Goal: Information Seeking & Learning: Compare options

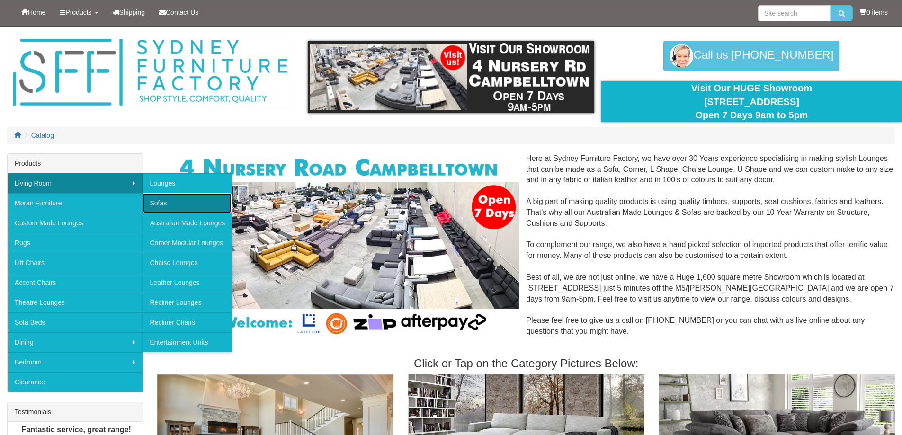
click at [174, 206] on link "Sofas" at bounding box center [187, 203] width 89 height 20
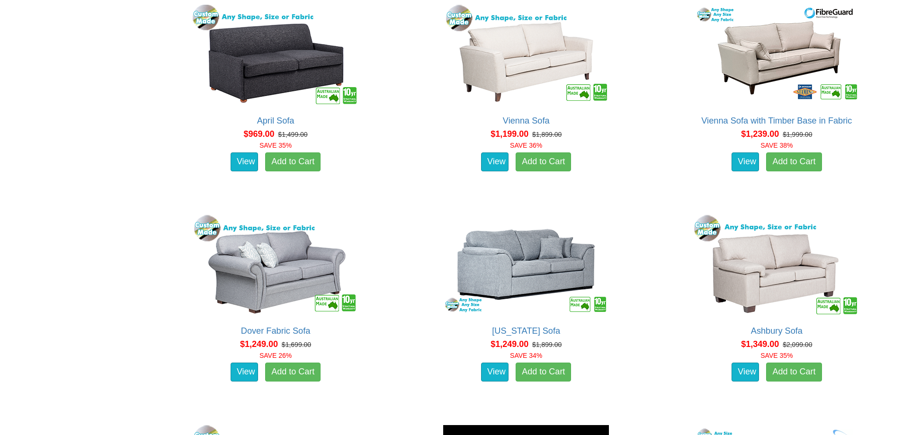
scroll to position [900, 0]
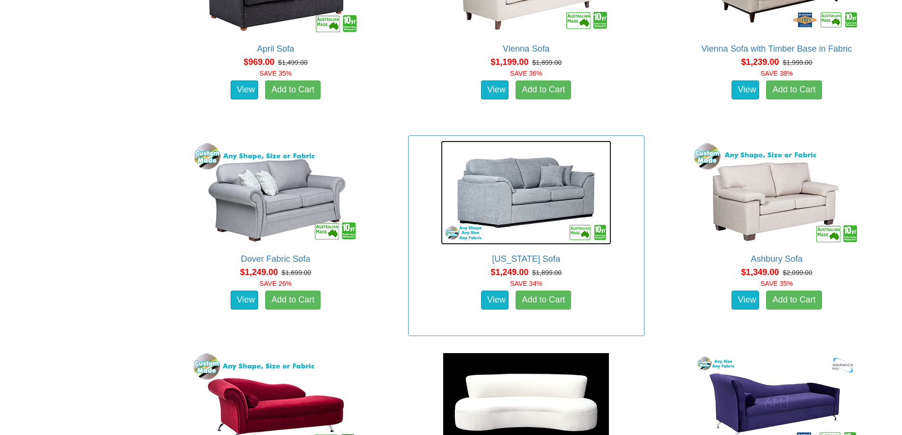
click at [559, 178] on img at bounding box center [526, 193] width 170 height 104
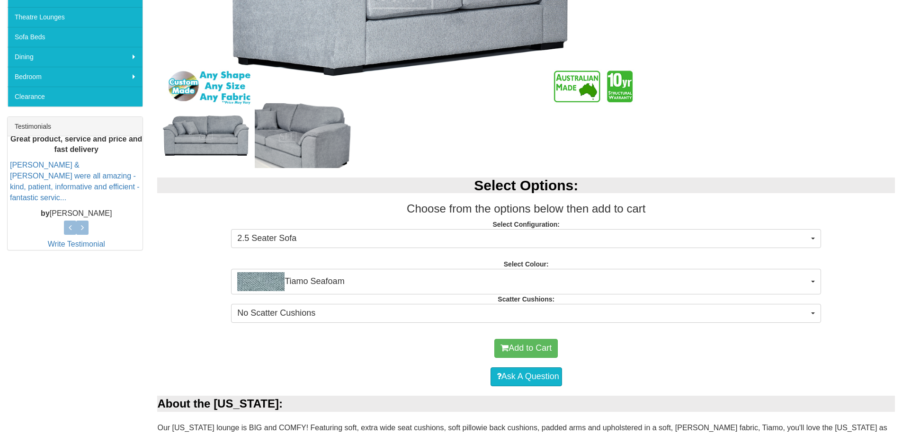
scroll to position [331, 0]
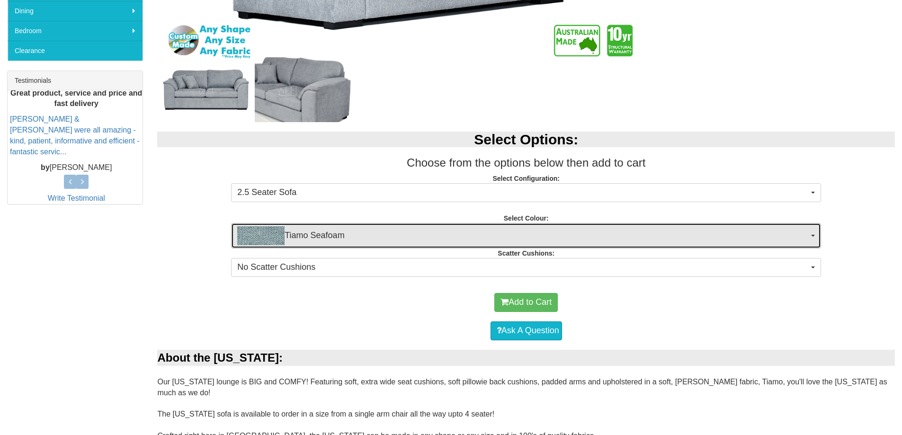
click at [651, 240] on span "Tiamo Seafoam" at bounding box center [523, 235] width 572 height 19
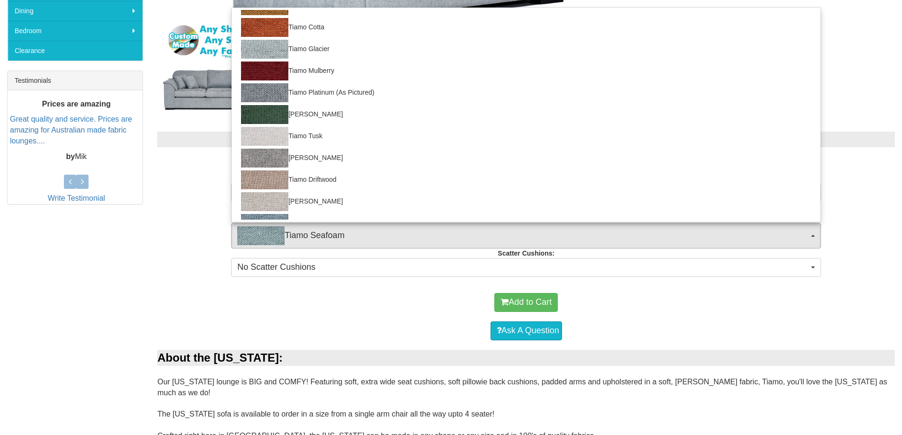
scroll to position [204, 0]
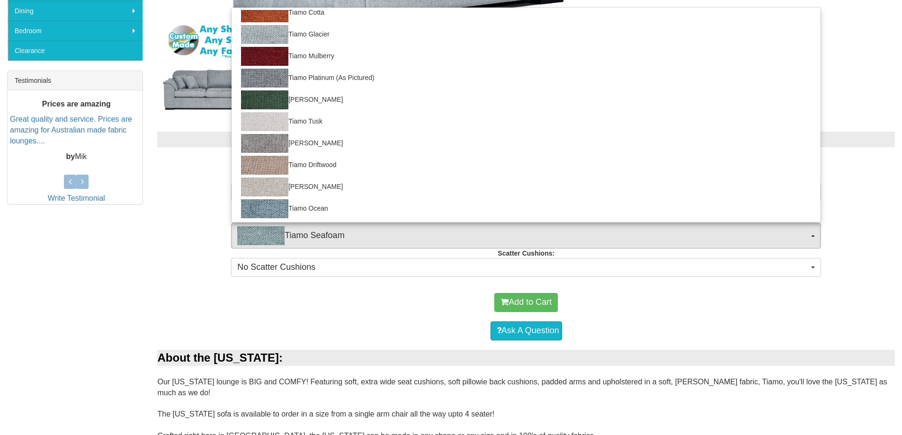
click at [151, 239] on div "Select Options: Choose from the options below then add to cart Select Configura…" at bounding box center [526, 202] width 752 height 161
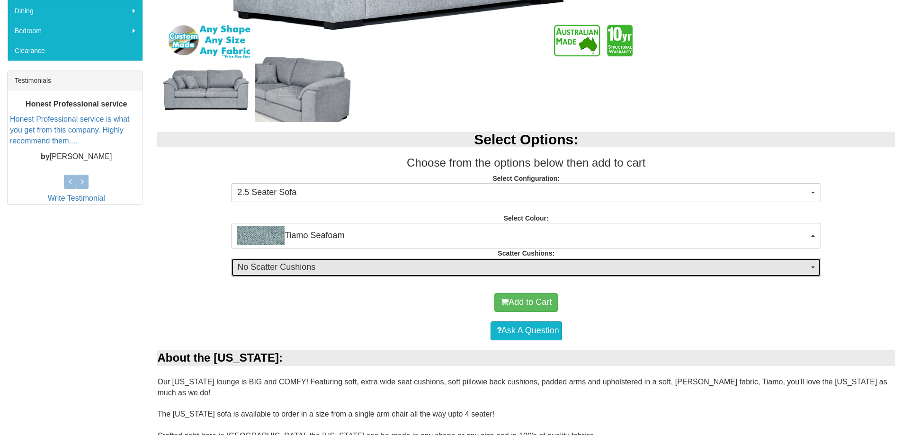
click at [339, 269] on span "No Scatter Cushions" at bounding box center [523, 267] width 572 height 12
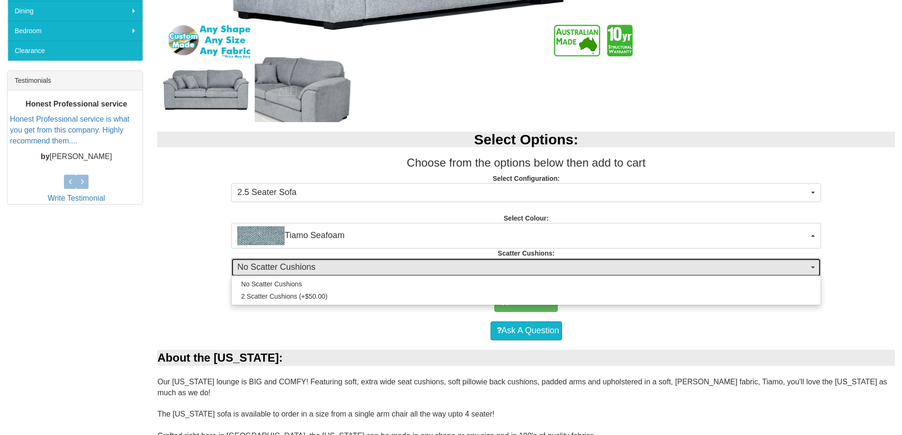
click at [339, 269] on span "No Scatter Cushions" at bounding box center [523, 267] width 572 height 12
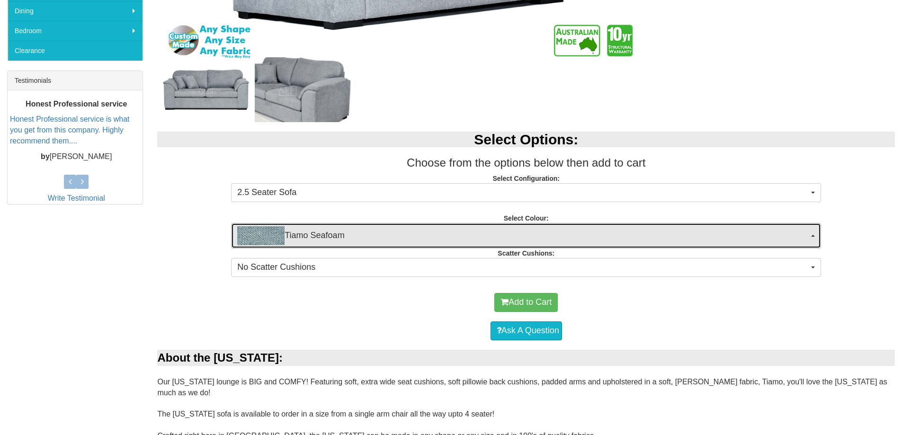
click at [355, 237] on span "Tiamo Seafoam" at bounding box center [523, 235] width 572 height 19
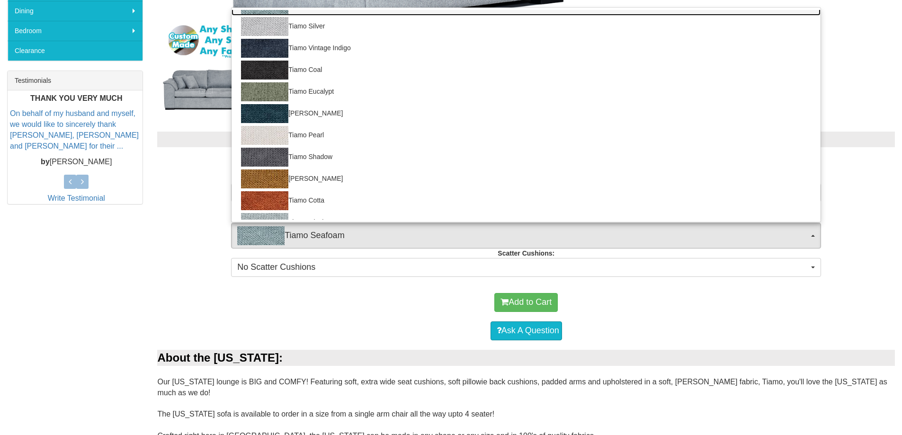
scroll to position [0, 0]
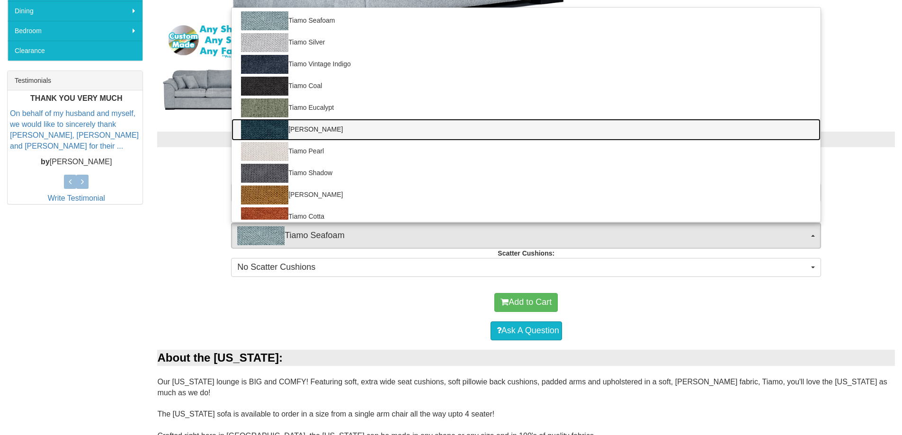
click at [338, 123] on link "Tiamo Mallard" at bounding box center [526, 130] width 589 height 22
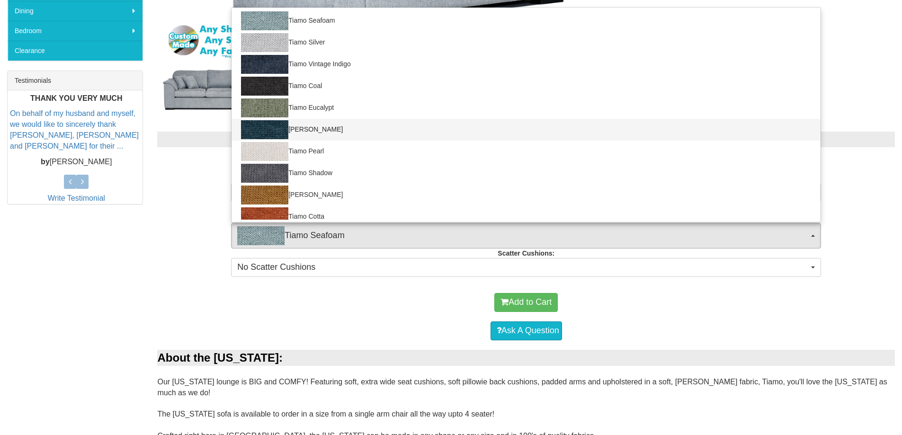
select select "2057"
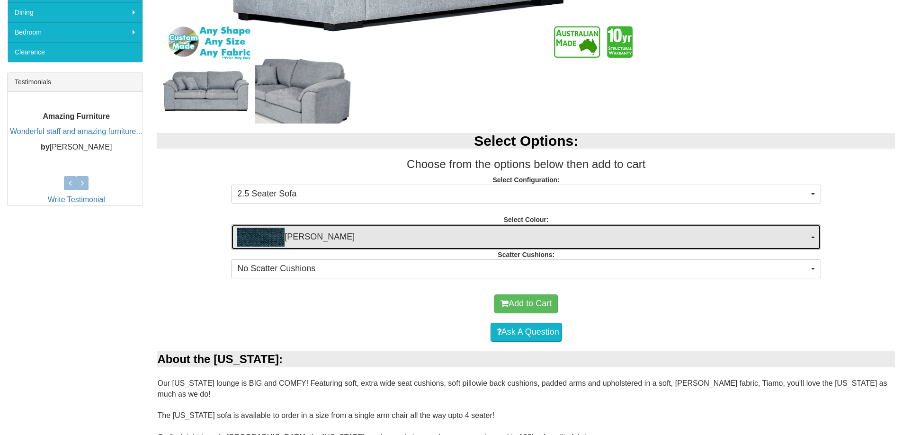
scroll to position [331, 0]
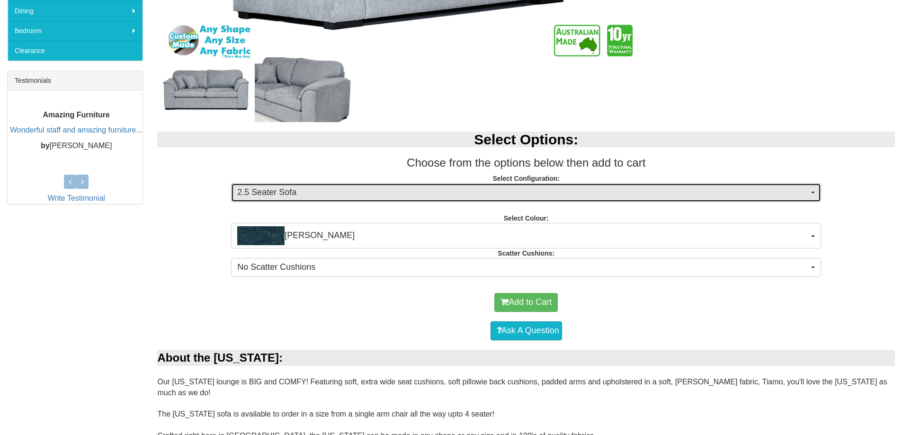
click at [295, 191] on span "2.5 Seater Sofa" at bounding box center [523, 193] width 572 height 12
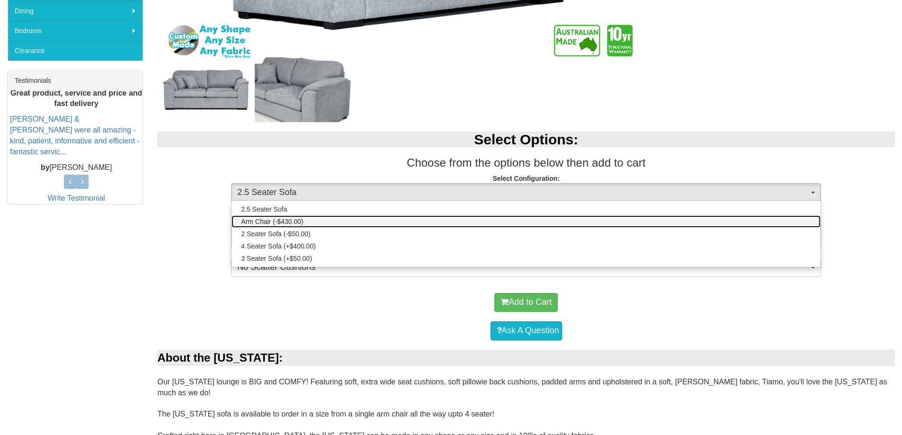
click at [290, 223] on span "Arm Chair (-$430.00)" at bounding box center [272, 221] width 63 height 9
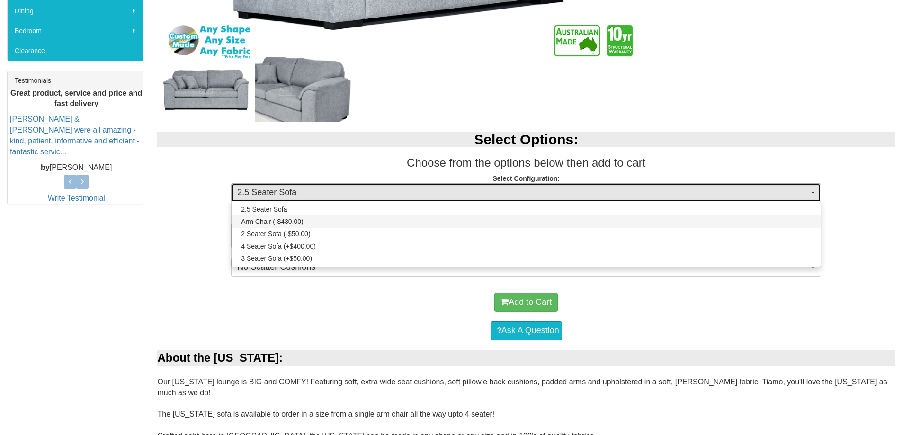
select select "272"
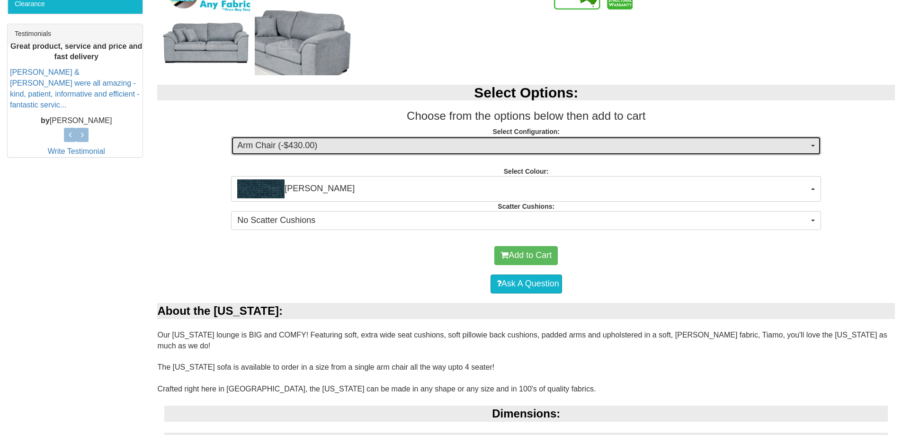
scroll to position [379, 0]
click at [310, 141] on span "Arm Chair (-$430.00)" at bounding box center [523, 145] width 572 height 12
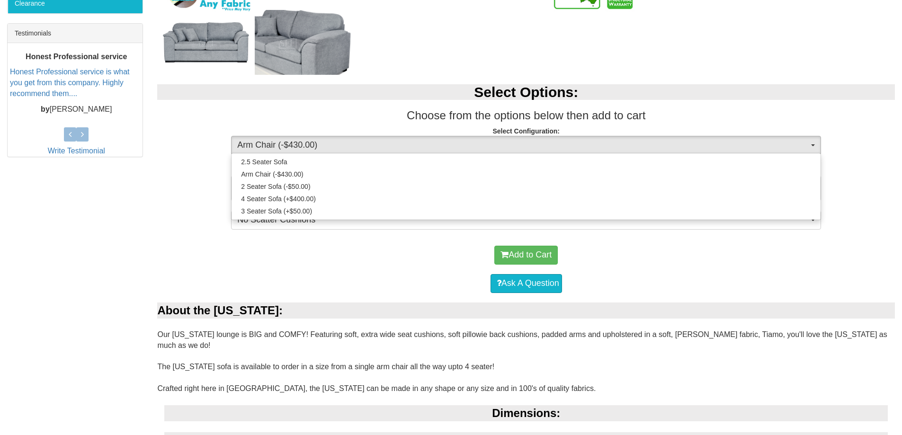
click at [223, 198] on div "Select Options: Choose from the options below then add to cart Select Configura…" at bounding box center [526, 155] width 752 height 161
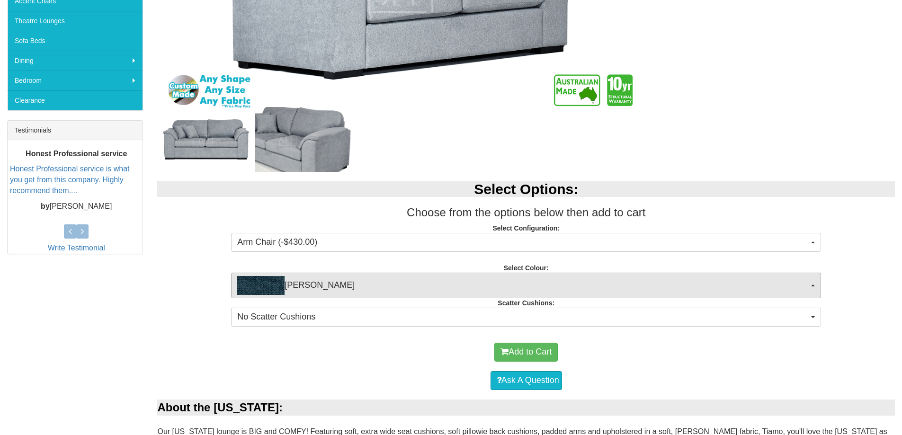
scroll to position [47, 0]
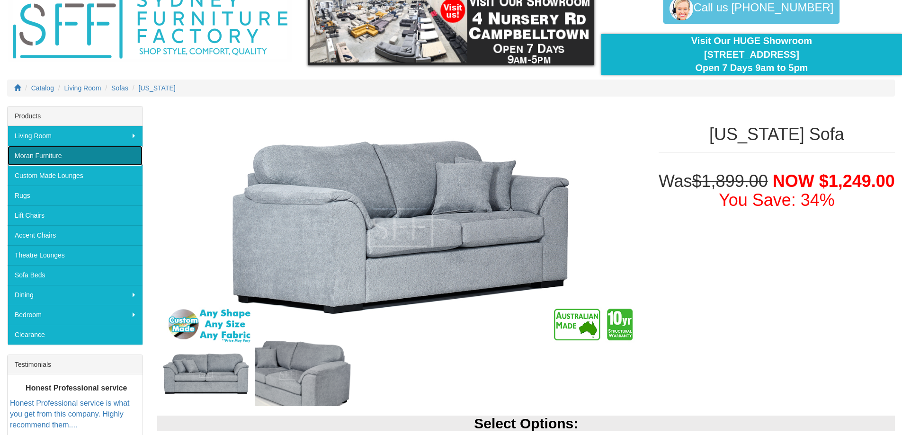
click at [63, 154] on link "Moran Furniture" at bounding box center [75, 156] width 135 height 20
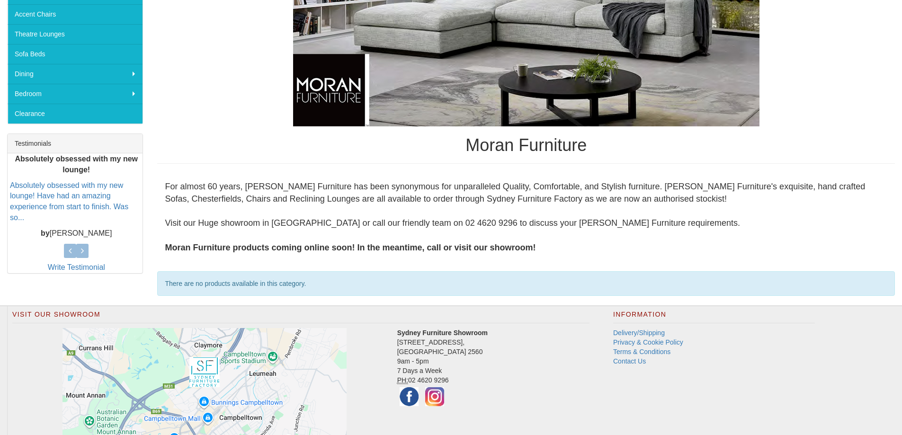
scroll to position [138, 0]
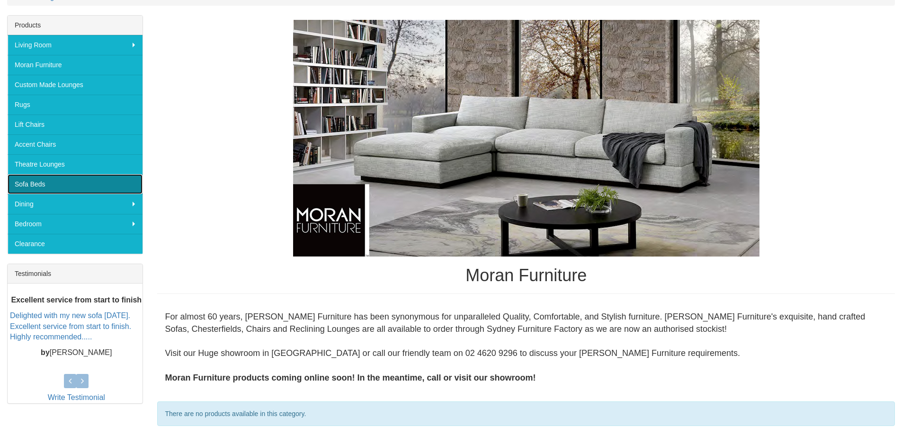
click at [83, 186] on link "Sofa Beds" at bounding box center [75, 184] width 135 height 20
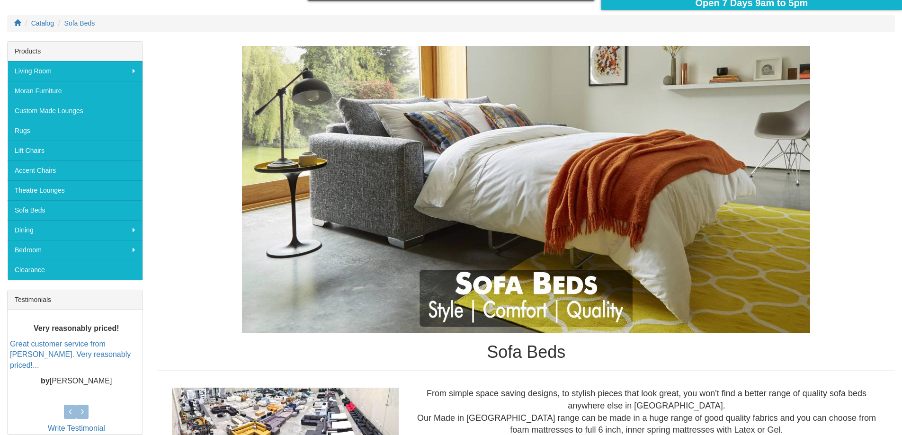
scroll to position [95, 0]
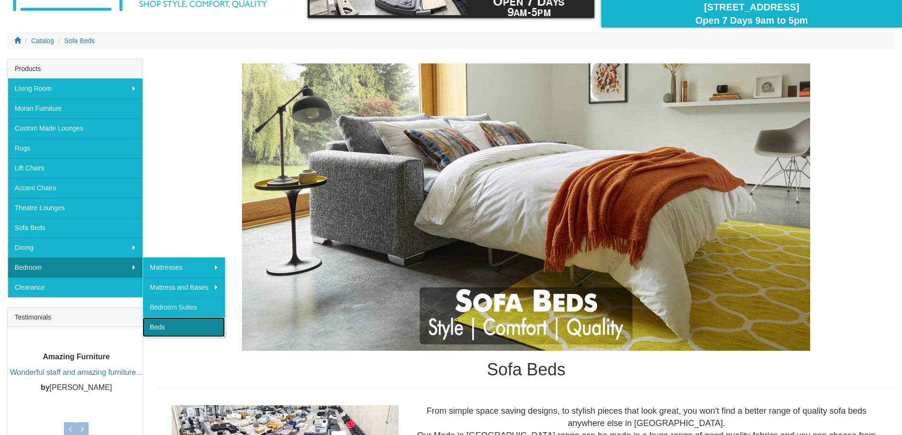
click at [179, 324] on link "Beds" at bounding box center [184, 327] width 82 height 20
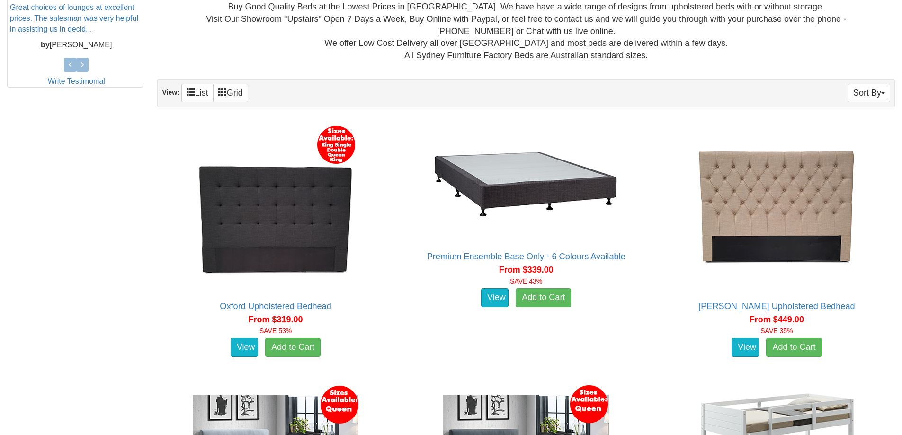
scroll to position [120, 0]
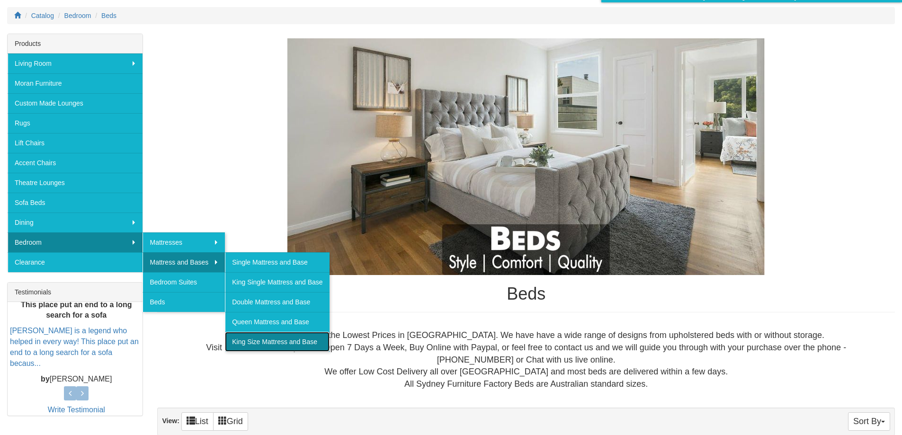
click at [309, 344] on link "King Size Mattress and Base" at bounding box center [277, 342] width 104 height 20
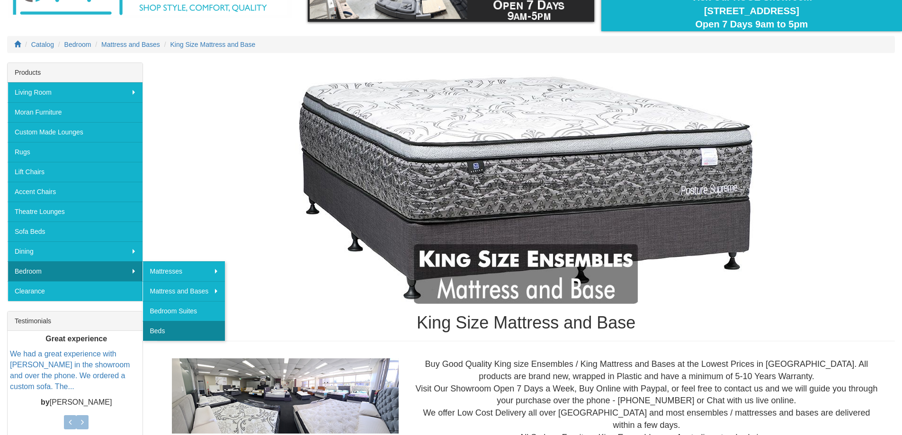
scroll to position [95, 0]
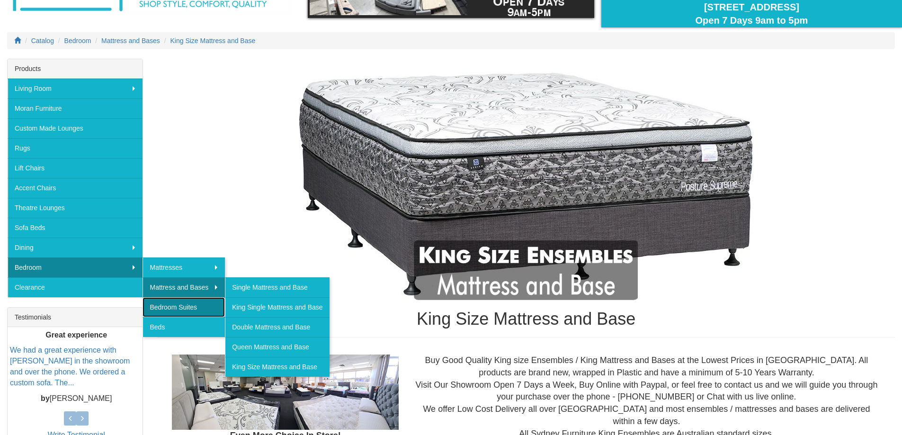
click at [206, 304] on link "Bedroom Suites" at bounding box center [184, 307] width 82 height 20
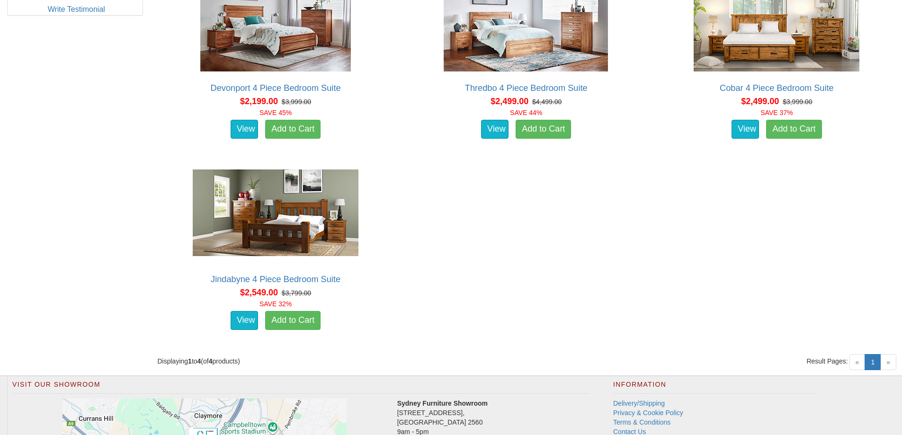
scroll to position [521, 0]
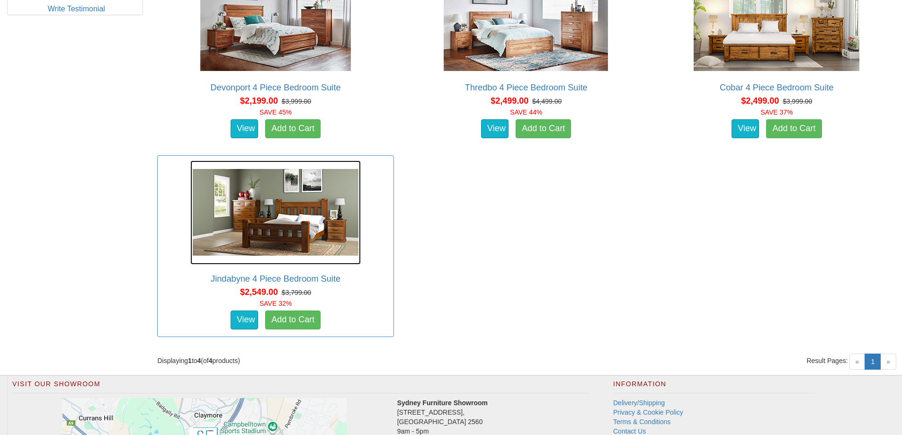
click at [285, 240] on img at bounding box center [275, 213] width 170 height 104
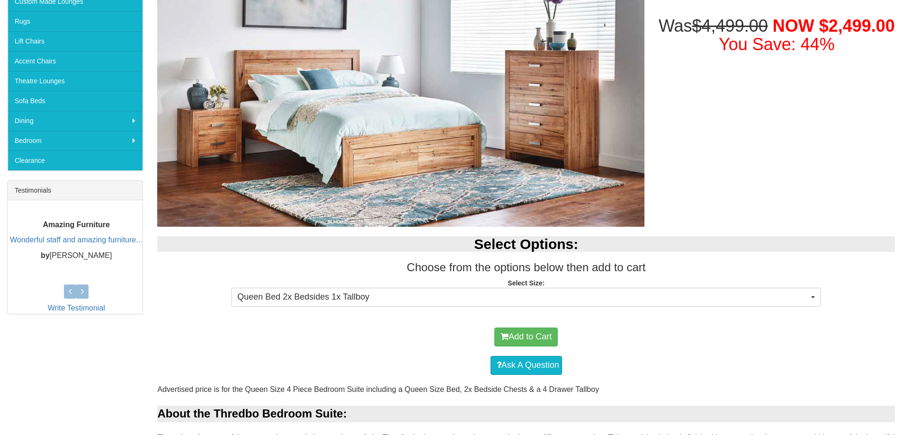
scroll to position [284, 0]
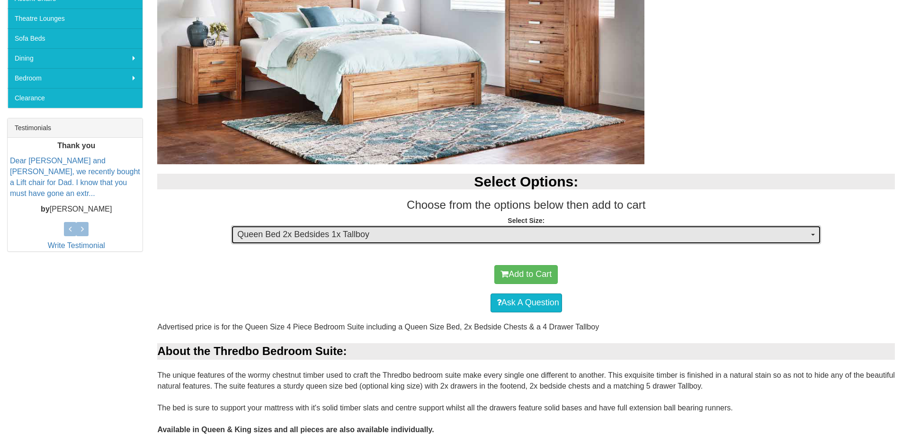
click at [456, 230] on span "Queen Bed 2x Bedsides 1x Tallboy" at bounding box center [523, 235] width 572 height 12
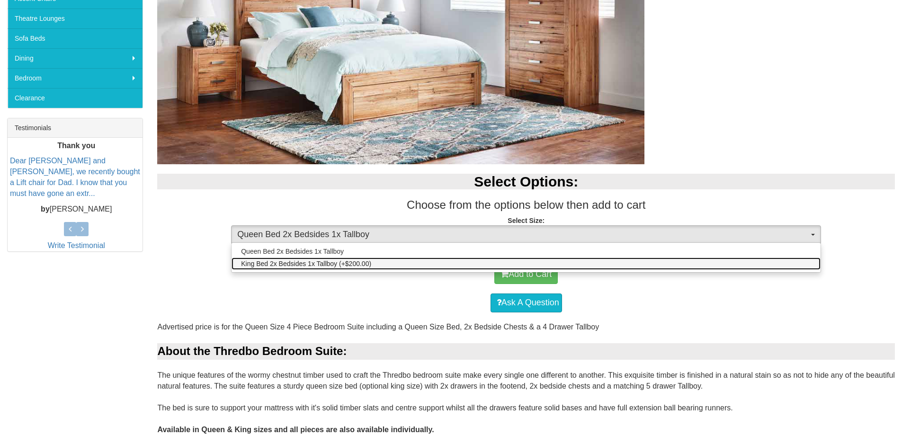
click at [391, 263] on link "King Bed 2x Bedsides 1x Tallboy (+$200.00)" at bounding box center [526, 264] width 589 height 12
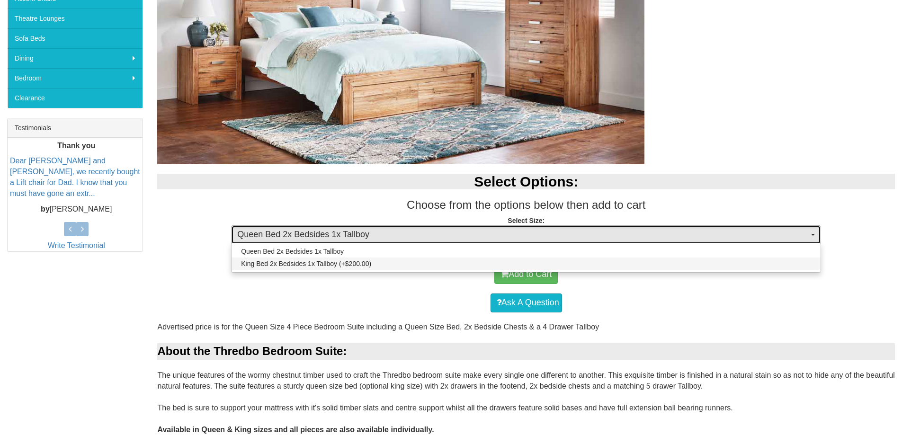
select select "1933"
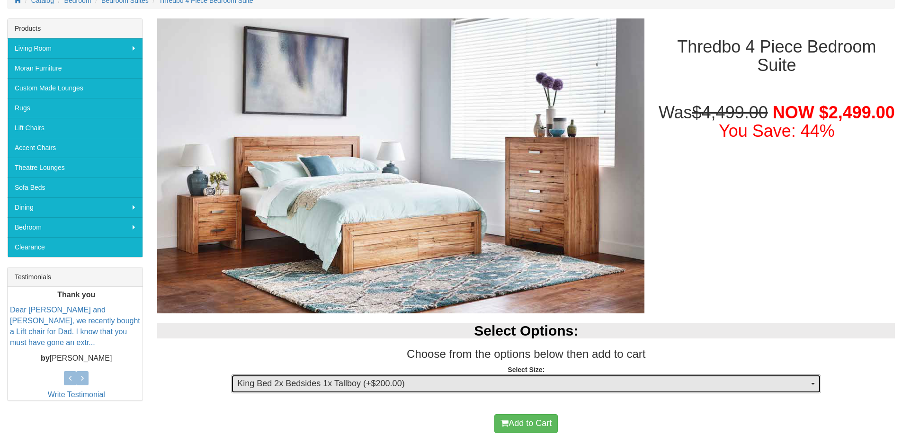
scroll to position [95, 0]
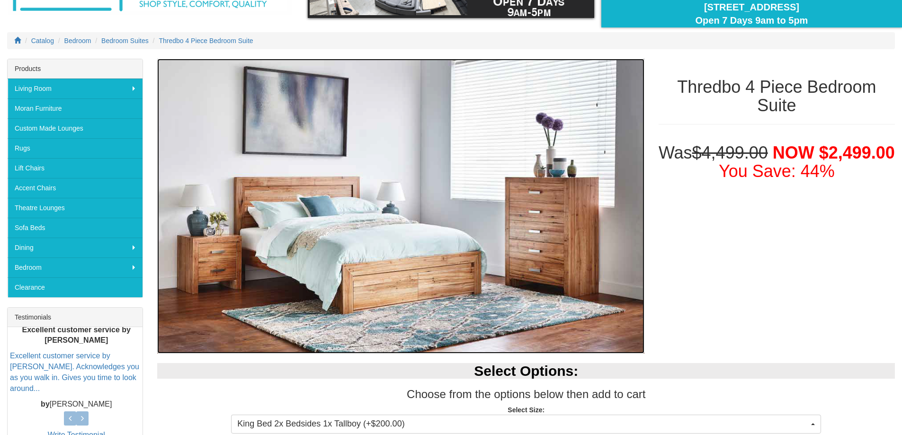
click at [468, 204] on img at bounding box center [400, 206] width 487 height 295
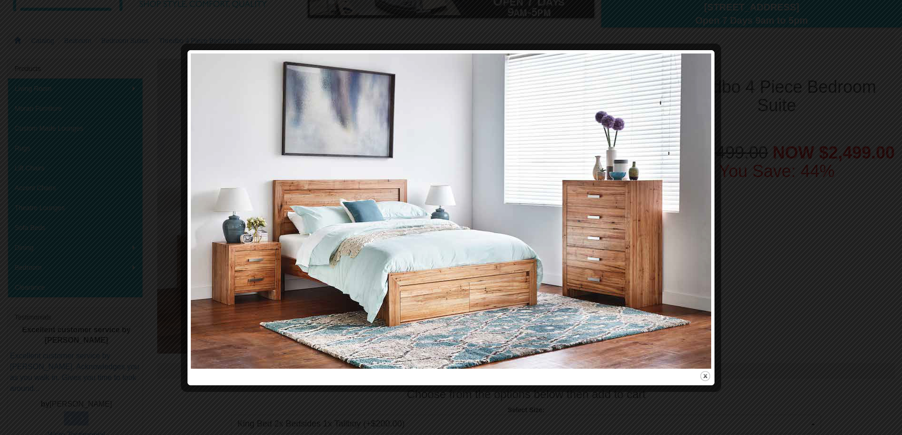
click at [394, 269] on img at bounding box center [451, 211] width 520 height 315
click at [788, 144] on div at bounding box center [451, 217] width 902 height 435
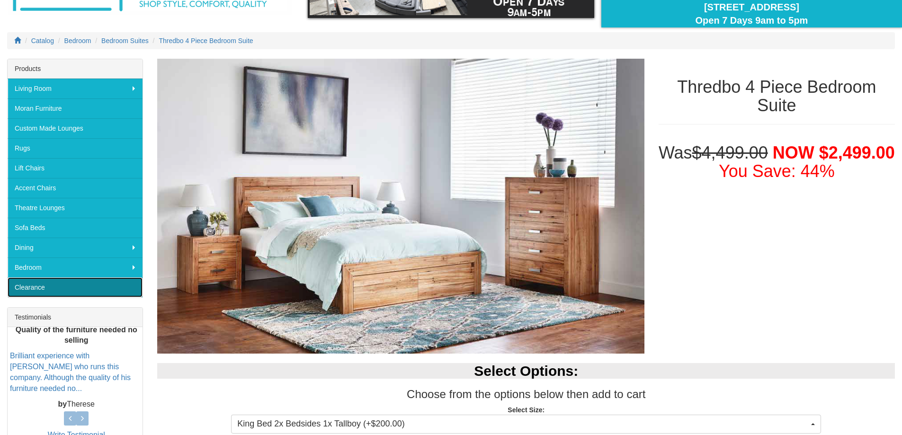
click at [98, 284] on link "Clearance" at bounding box center [75, 287] width 135 height 20
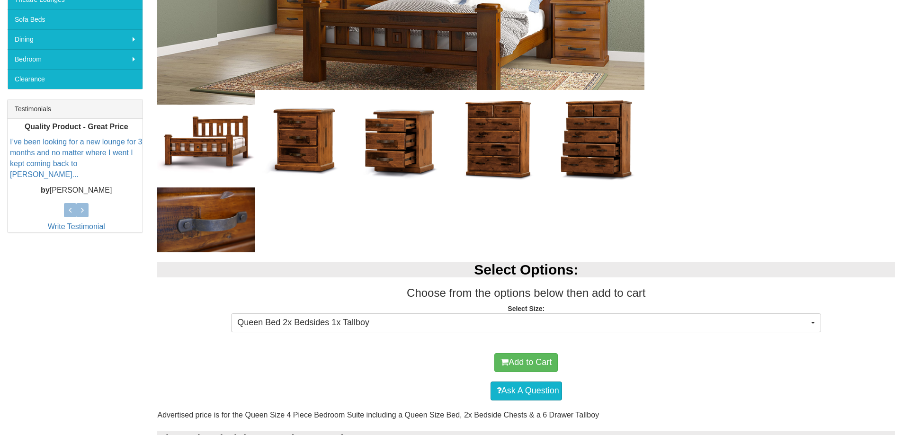
scroll to position [95, 0]
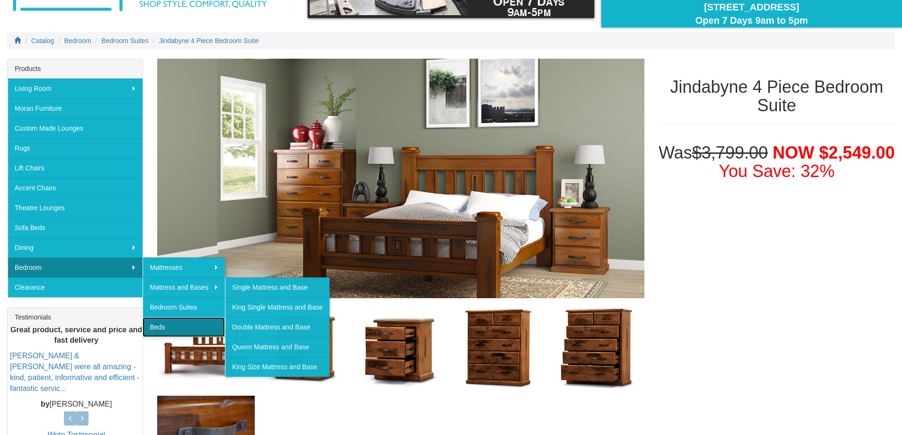
click at [198, 325] on link "Beds" at bounding box center [184, 327] width 82 height 20
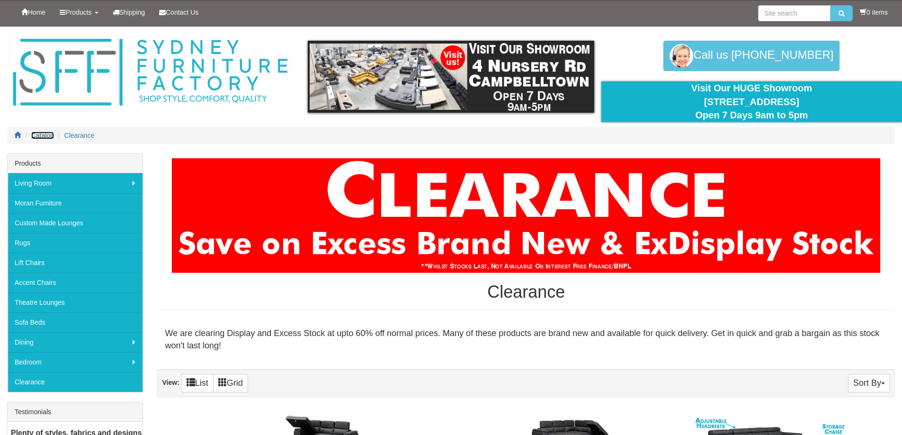
click at [37, 137] on span "Catalog" at bounding box center [42, 136] width 23 height 8
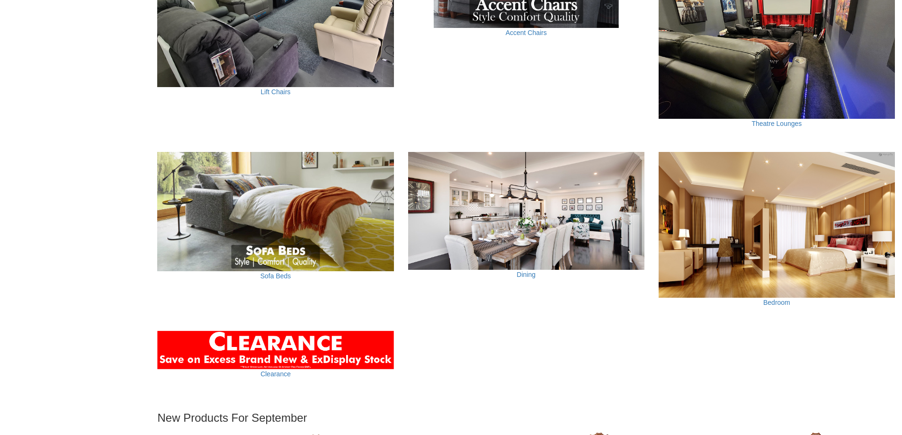
scroll to position [663, 0]
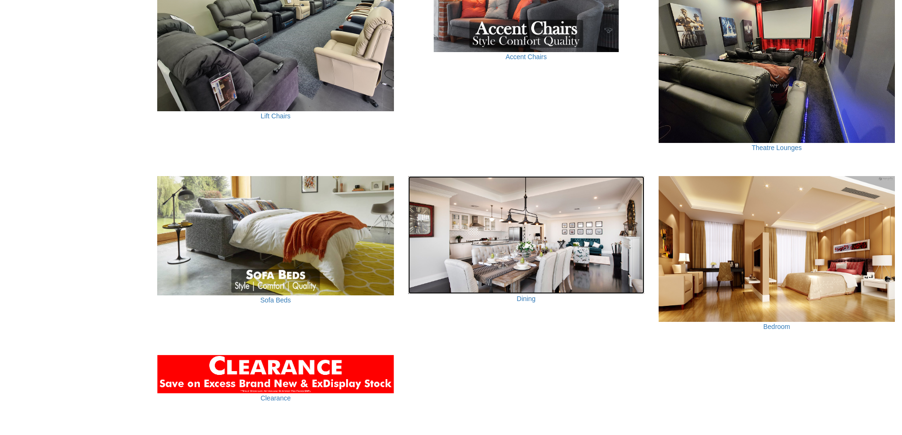
click at [558, 241] on img at bounding box center [526, 235] width 236 height 118
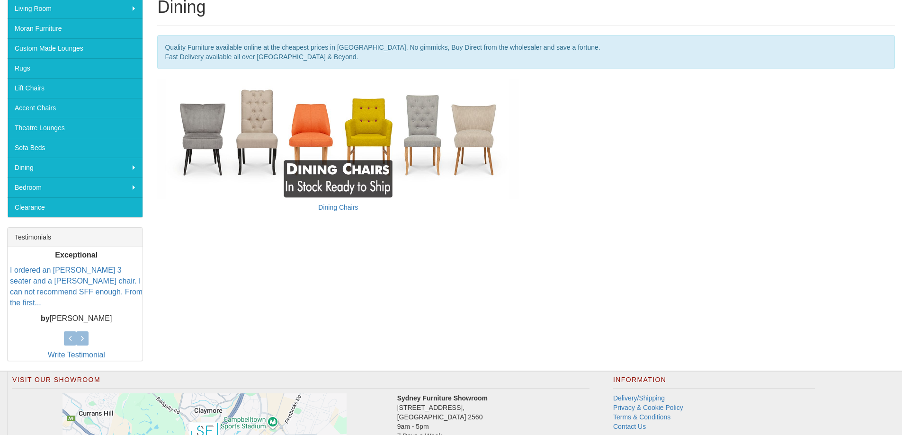
scroll to position [189, 0]
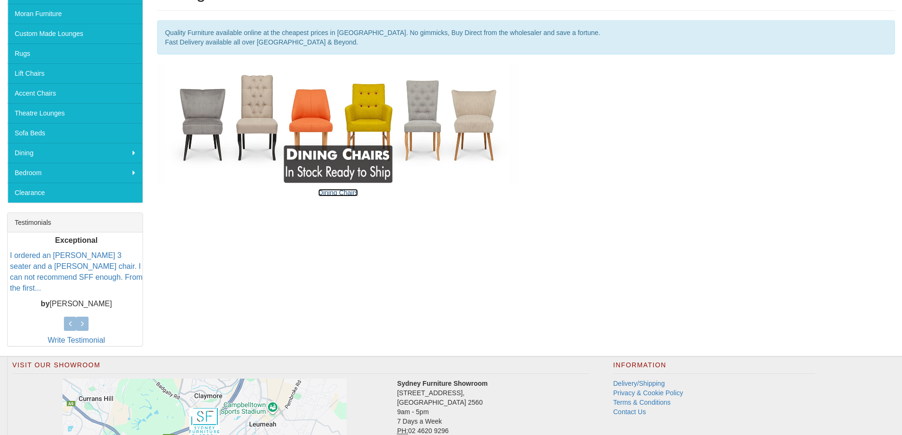
click at [343, 192] on link "Dining Chairs" at bounding box center [338, 193] width 40 height 8
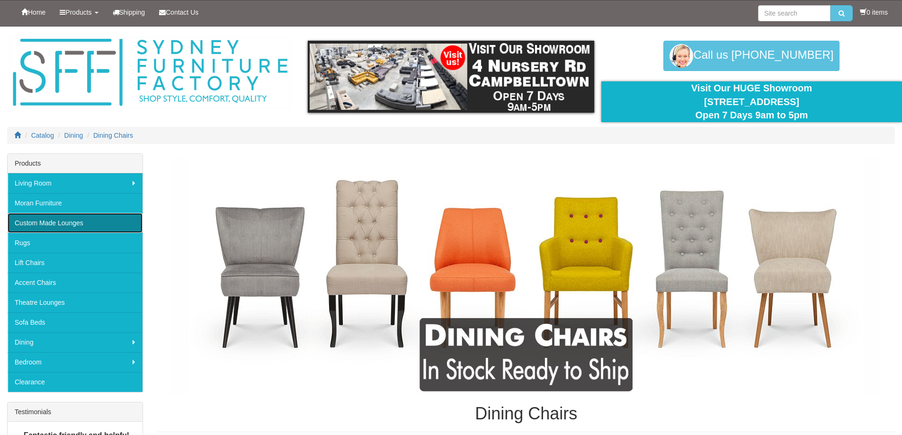
click at [70, 217] on link "Custom Made Lounges" at bounding box center [75, 223] width 135 height 20
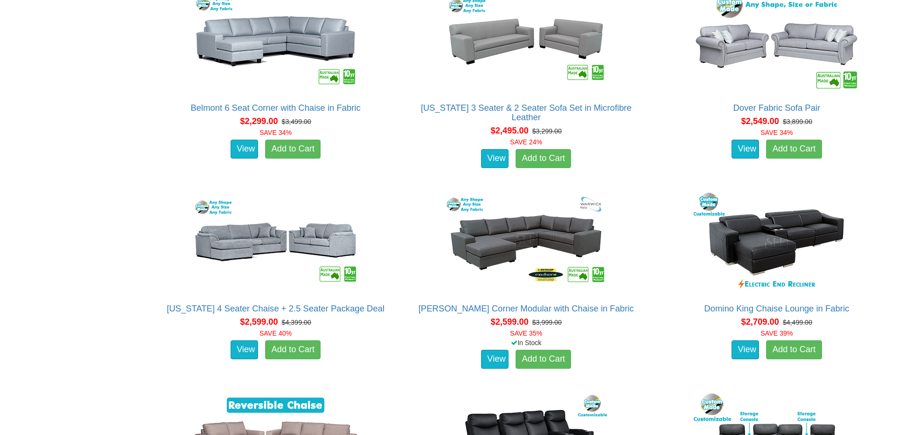
scroll to position [1326, 0]
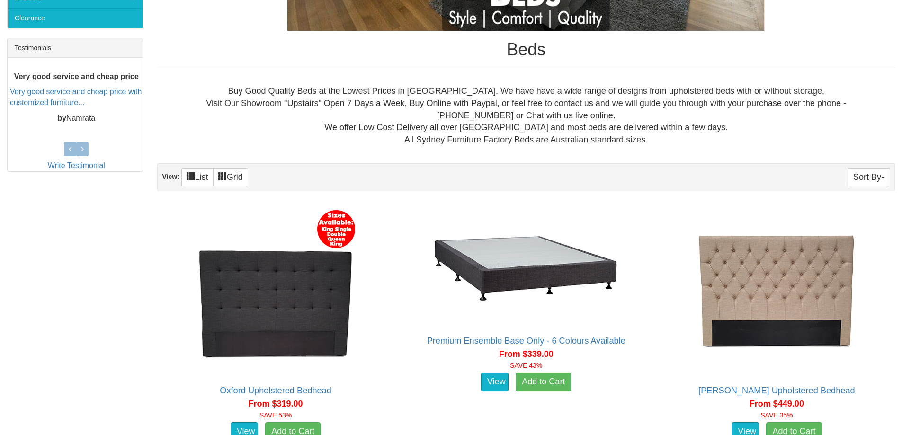
scroll to position [426, 0]
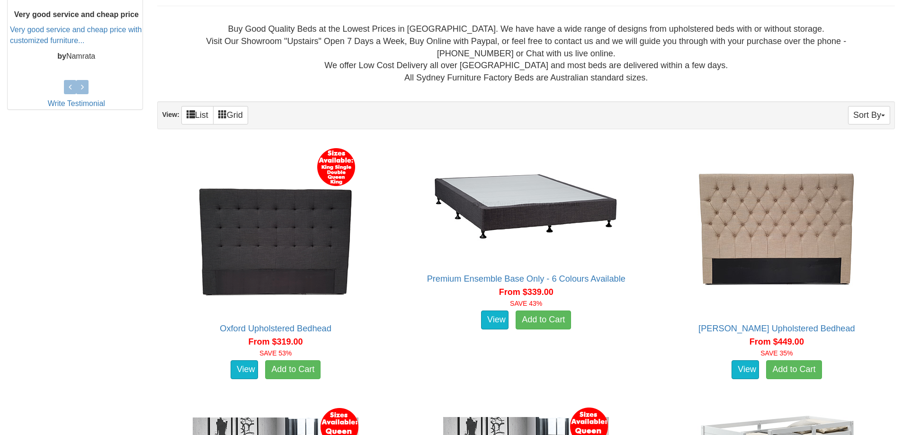
click at [861, 126] on div "Sort By Product Name Price+ Quantity View: List Grid" at bounding box center [526, 115] width 738 height 28
click at [866, 119] on button "Sort By" at bounding box center [869, 115] width 42 height 18
click at [848, 149] on link "Price+" at bounding box center [852, 147] width 75 height 12
